Goal: Check status

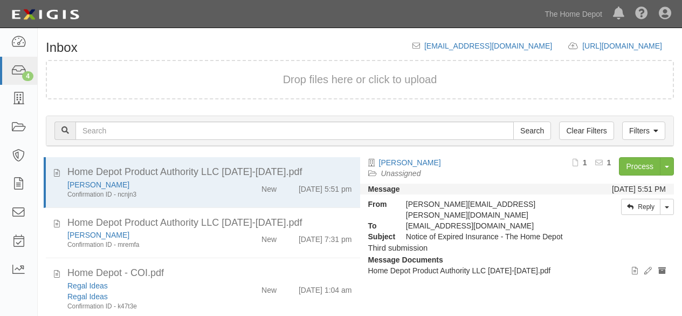
scroll to position [41, 0]
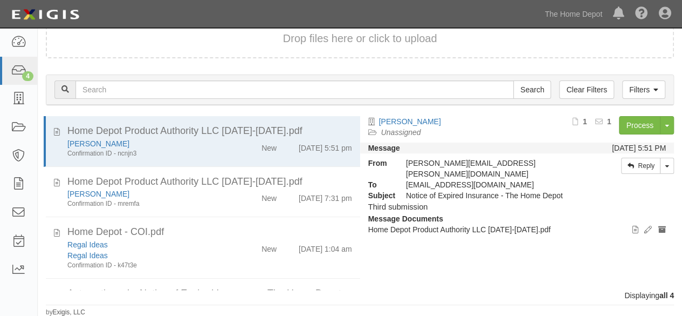
scroll to position [50, 0]
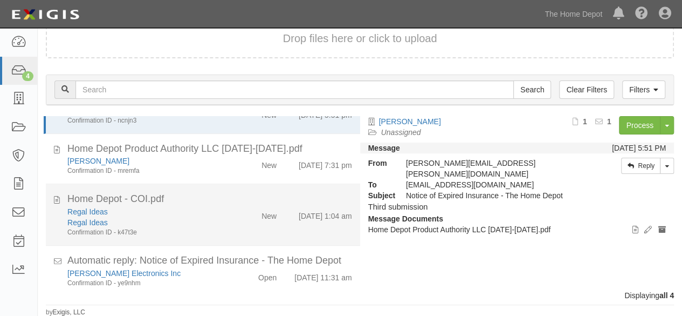
scroll to position [50, 0]
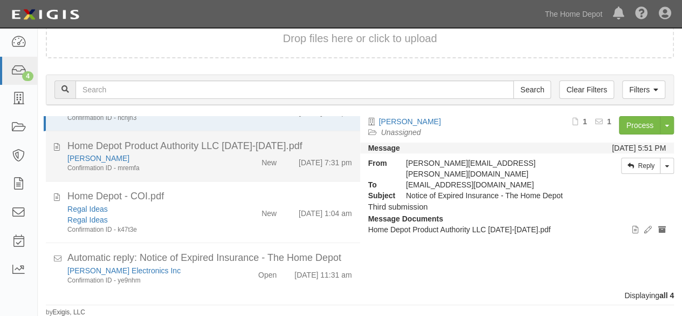
scroll to position [50, 0]
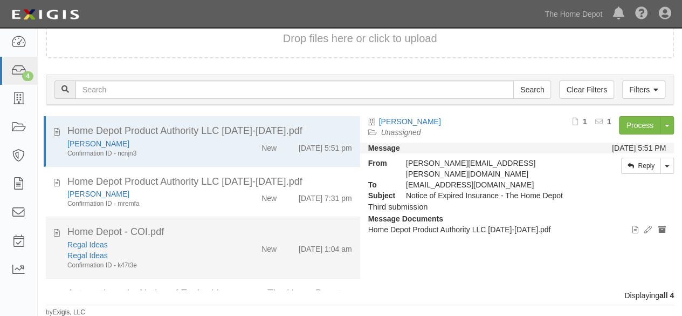
scroll to position [50, 0]
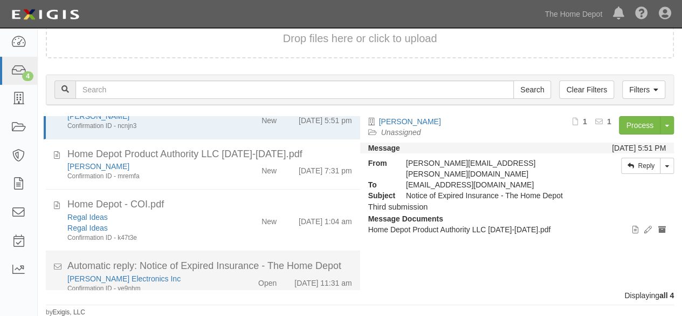
scroll to position [50, 0]
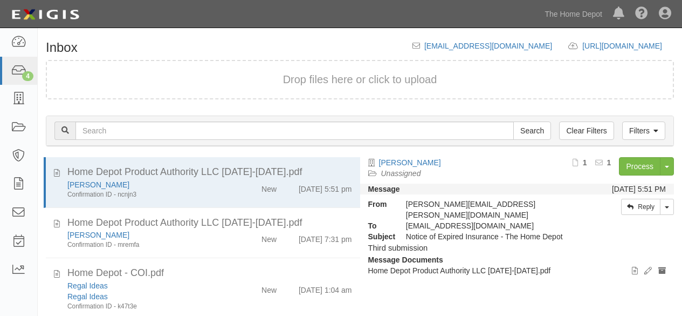
scroll to position [41, 0]
